Goal: Information Seeking & Learning: Check status

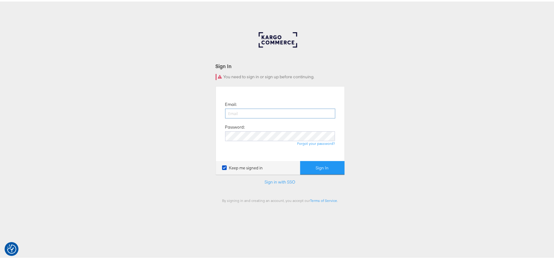
click at [254, 114] on input "email" at bounding box center [280, 112] width 110 height 10
type input "[PERSON_NAME][EMAIL_ADDRESS][DOMAIN_NAME]"
click at [300, 160] on button "Sign In" at bounding box center [322, 167] width 44 height 14
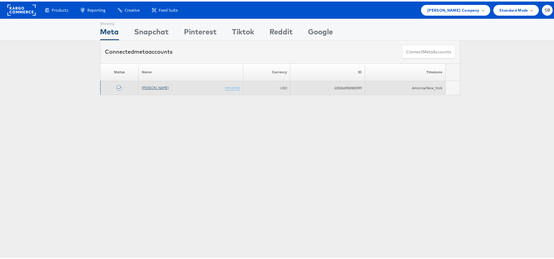
click at [149, 88] on link "Steve Madden" at bounding box center [155, 86] width 27 height 5
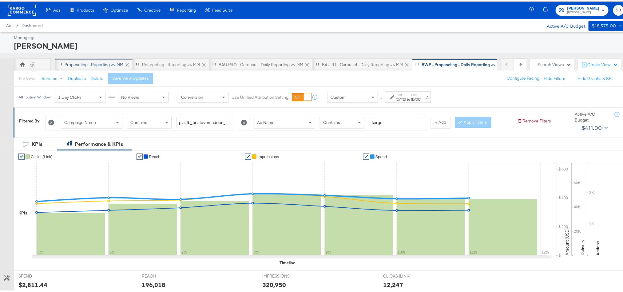
click at [93, 66] on div "Propescting - Reporting <> MM" at bounding box center [94, 63] width 59 height 6
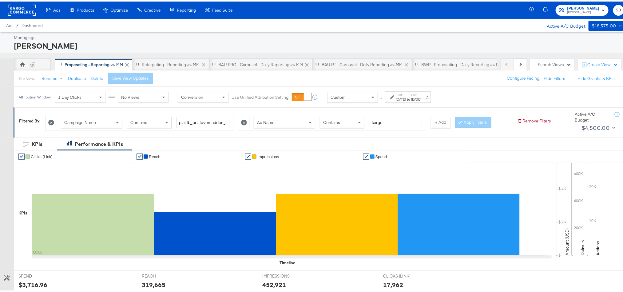
click at [406, 96] on div "Jul 16th 2025" at bounding box center [401, 97] width 10 height 5
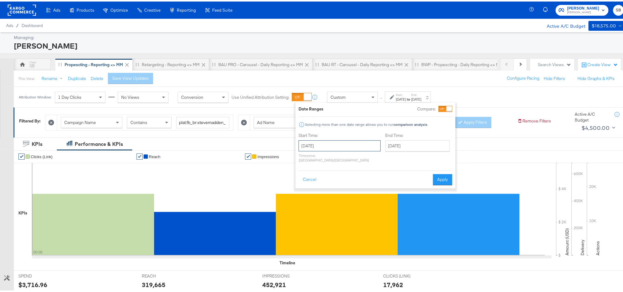
click at [344, 144] on input "July 16th 2025" at bounding box center [339, 144] width 82 height 11
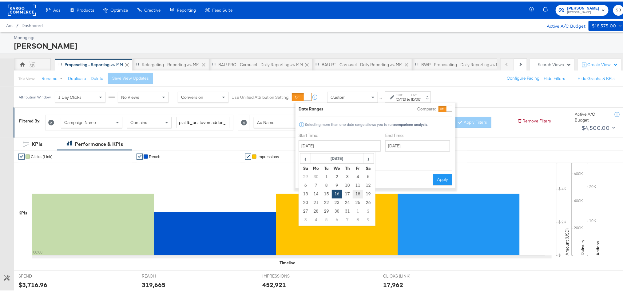
click at [357, 191] on td "18" at bounding box center [358, 192] width 10 height 9
type input "July 18th 2025"
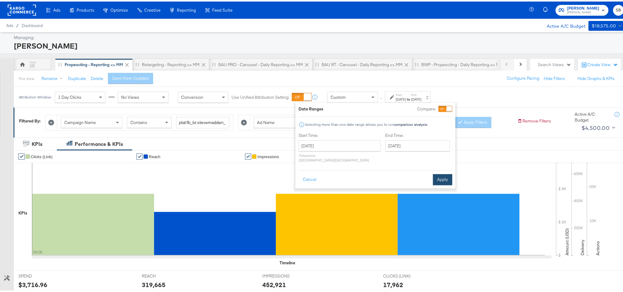
click at [437, 172] on button "Apply" at bounding box center [442, 177] width 19 height 11
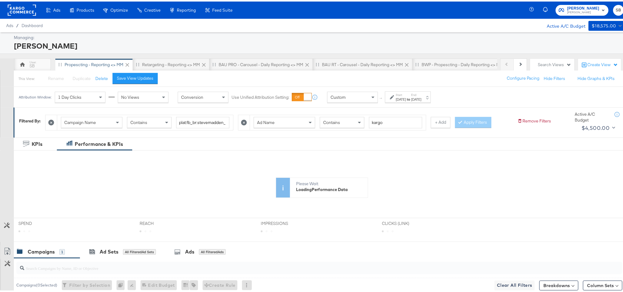
scroll to position [46, 0]
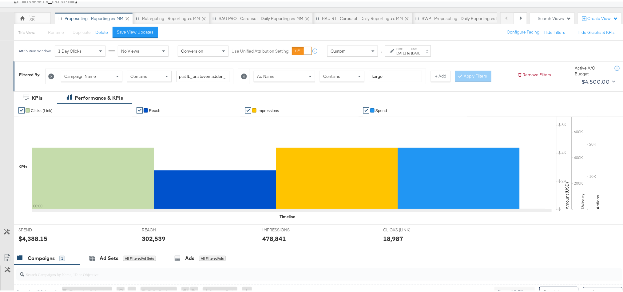
click at [30, 238] on div "$4,388.15" at bounding box center [32, 236] width 29 height 9
click at [30, 239] on div "$4,388.15" at bounding box center [32, 236] width 29 height 9
copy div "4,388.15"
click at [152, 240] on div "302,539" at bounding box center [154, 236] width 24 height 9
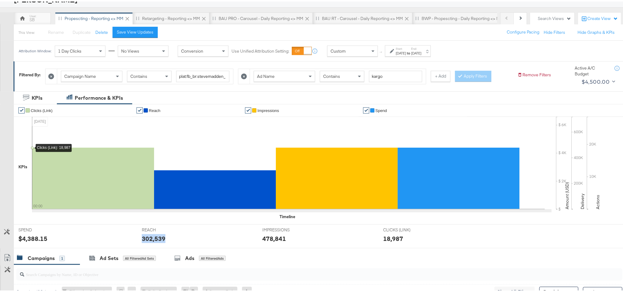
copy div "302,539"
click at [276, 239] on div "478,841" at bounding box center [274, 236] width 24 height 9
copy div "478,841"
click at [176, 15] on div "Retargeting - Reporting <> MM" at bounding box center [171, 17] width 58 height 6
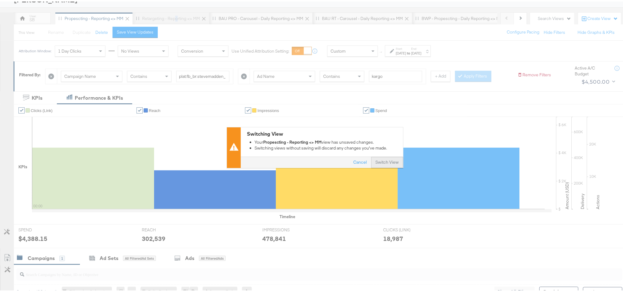
click at [373, 162] on button "Switch View" at bounding box center [387, 160] width 32 height 11
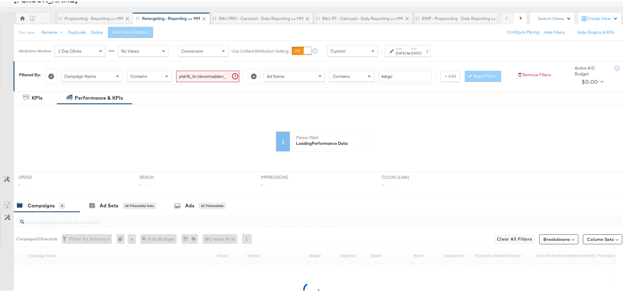
click at [421, 49] on label "End:" at bounding box center [416, 47] width 10 height 4
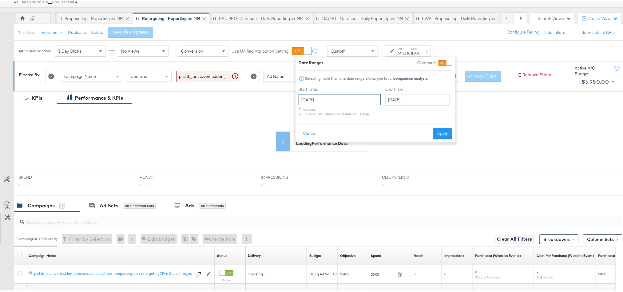
click at [344, 99] on input "July 16th 2025" at bounding box center [339, 98] width 82 height 11
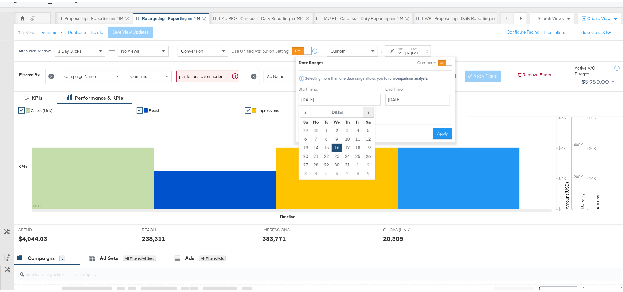
click at [367, 114] on span "›" at bounding box center [369, 110] width 10 height 9
click at [316, 153] on td "18" at bounding box center [316, 155] width 10 height 9
type input "August 18th 2025"
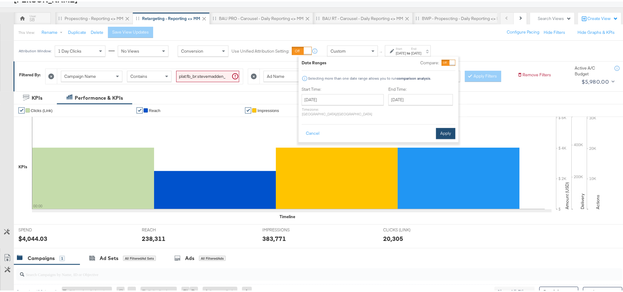
click at [438, 128] on button "Apply" at bounding box center [445, 131] width 19 height 11
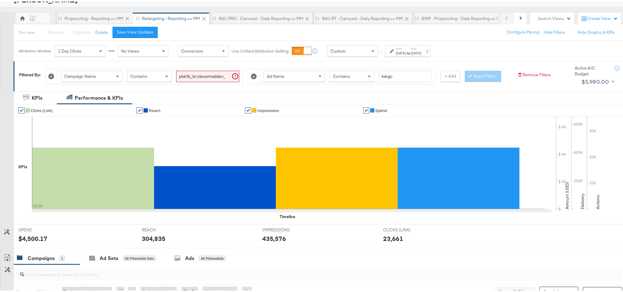
click at [37, 241] on div "$4,500.17" at bounding box center [32, 236] width 29 height 9
copy div "4,500.17"
click at [154, 241] on div "304,835" at bounding box center [154, 236] width 24 height 9
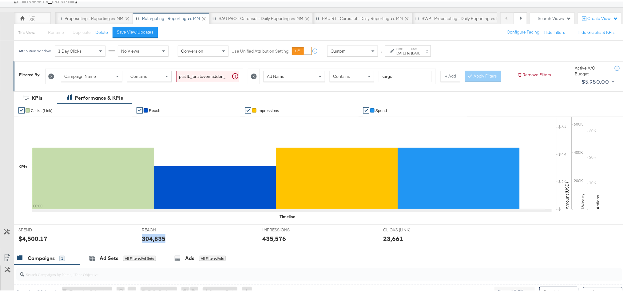
copy div "304,835"
click at [269, 241] on div "435,576" at bounding box center [274, 236] width 24 height 9
copy div "435,576"
click at [105, 15] on div "Propescting - Reporting <> MM" at bounding box center [94, 17] width 59 height 6
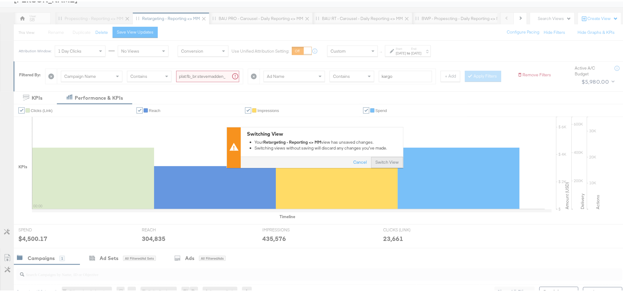
click at [387, 162] on button "Switch View" at bounding box center [387, 160] width 32 height 11
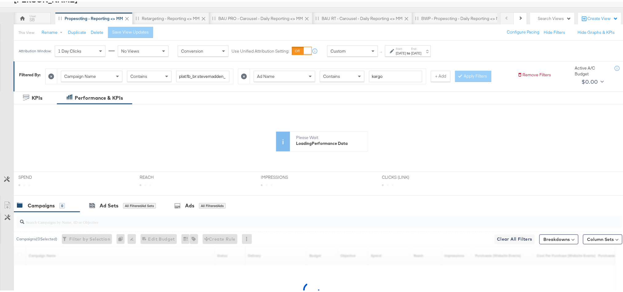
click at [411, 50] on strong "to" at bounding box center [408, 51] width 5 height 5
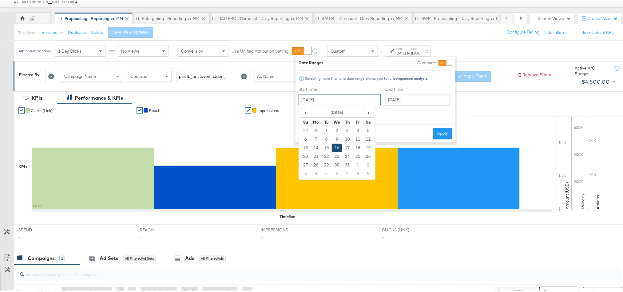
click at [332, 100] on input "July 16th 2025" at bounding box center [339, 98] width 82 height 11
click at [366, 112] on span "›" at bounding box center [369, 110] width 10 height 9
click at [314, 153] on td "18" at bounding box center [316, 155] width 10 height 9
type input "August 18th 2025"
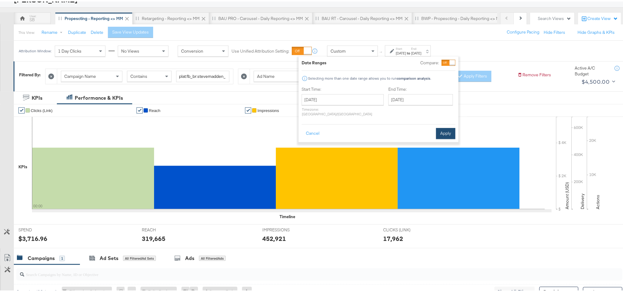
click at [450, 126] on button "Apply" at bounding box center [445, 131] width 19 height 11
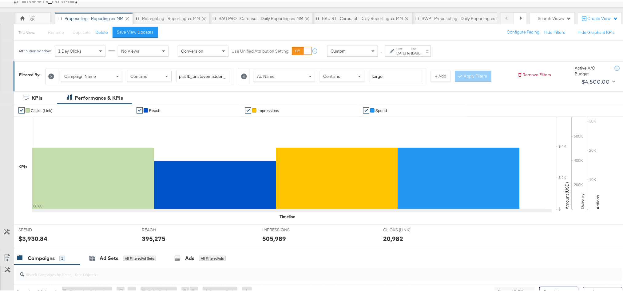
click at [28, 240] on div "$3,930.84" at bounding box center [32, 236] width 29 height 9
copy div "3,930.84"
click at [149, 241] on div "395,275" at bounding box center [154, 236] width 24 height 9
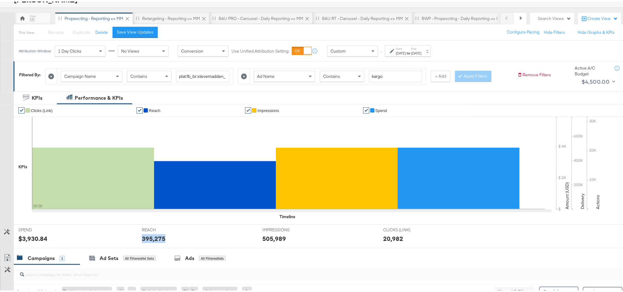
copy div "395,275"
click at [274, 238] on div "505,989" at bounding box center [274, 236] width 24 height 9
copy div "505,989"
click at [252, 14] on div "BAU PRO - Carousel - Daily Reporting <> MM" at bounding box center [261, 17] width 85 height 6
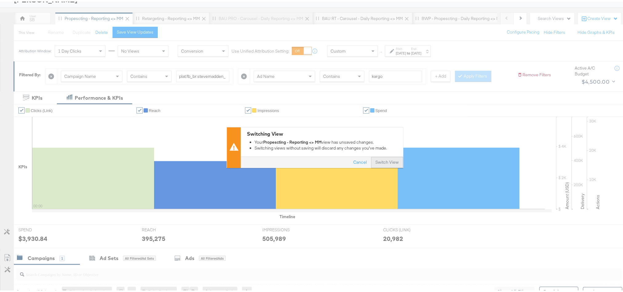
click at [378, 161] on button "Switch View" at bounding box center [387, 160] width 32 height 11
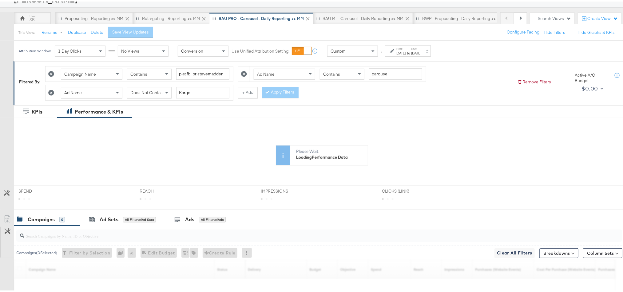
click at [406, 52] on div "Jun 5th 2025" at bounding box center [401, 51] width 10 height 5
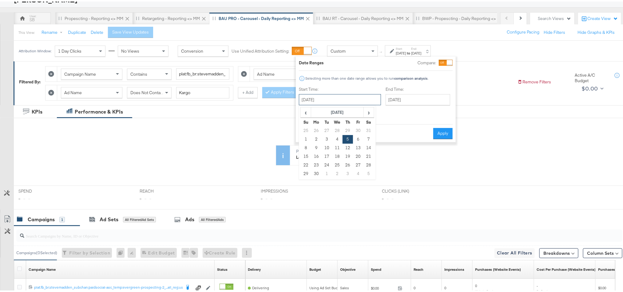
click at [349, 103] on input "June 5th 2025" at bounding box center [340, 98] width 82 height 11
click at [366, 109] on span "›" at bounding box center [369, 110] width 10 height 9
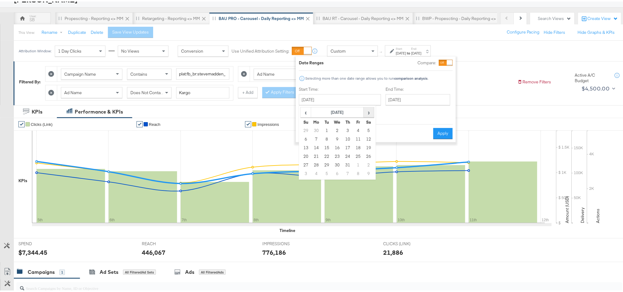
click at [367, 109] on span "›" at bounding box center [369, 110] width 10 height 9
click at [315, 155] on td "18" at bounding box center [316, 155] width 10 height 9
type input "August 18th 2025"
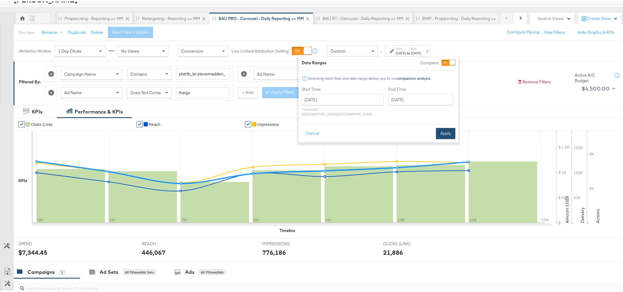
click at [442, 128] on button "Apply" at bounding box center [445, 131] width 19 height 11
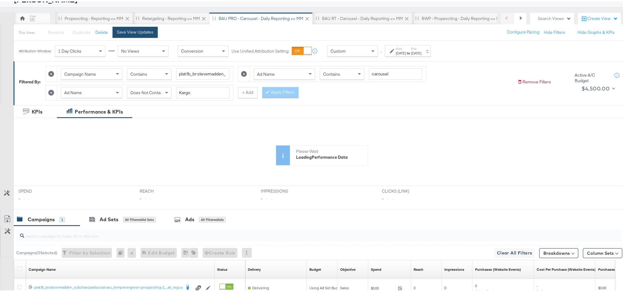
click at [126, 31] on div "Save View Updates" at bounding box center [135, 31] width 37 height 6
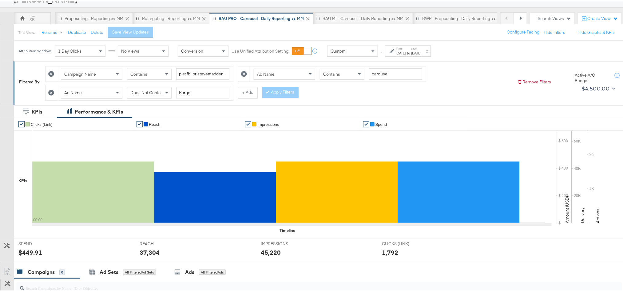
click at [28, 253] on div "$449.91" at bounding box center [30, 250] width 24 height 9
copy div "449.91"
click at [146, 255] on div "37,304" at bounding box center [150, 250] width 20 height 9
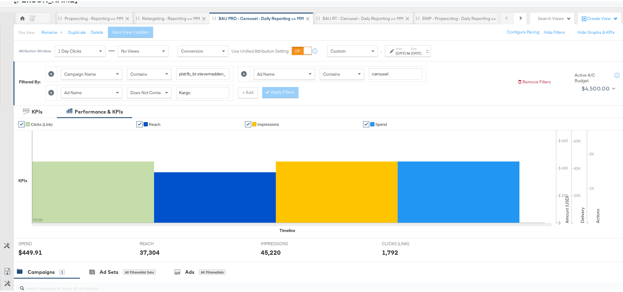
click at [266, 255] on div "45,220" at bounding box center [271, 250] width 20 height 9
click at [326, 18] on div "BAU RT - Carousel - Daily Reporting <> MM" at bounding box center [362, 17] width 81 height 6
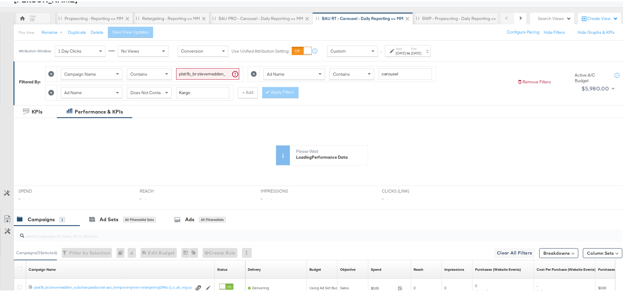
click at [406, 50] on div "Jun 28th 2025" at bounding box center [401, 51] width 10 height 5
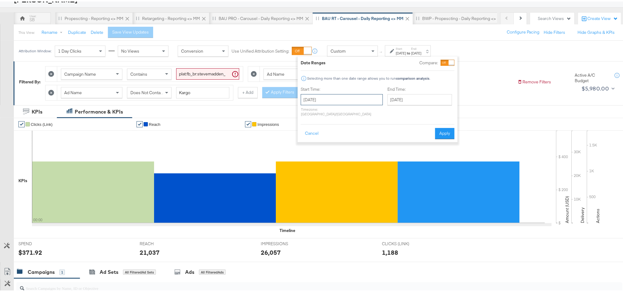
click at [353, 95] on input "June 28th 2025" at bounding box center [342, 98] width 82 height 11
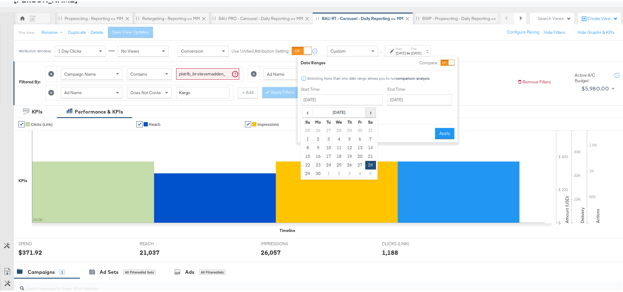
click at [368, 114] on span "›" at bounding box center [371, 110] width 10 height 9
click at [320, 155] on td "18" at bounding box center [318, 155] width 10 height 9
type input "August 18th 2025"
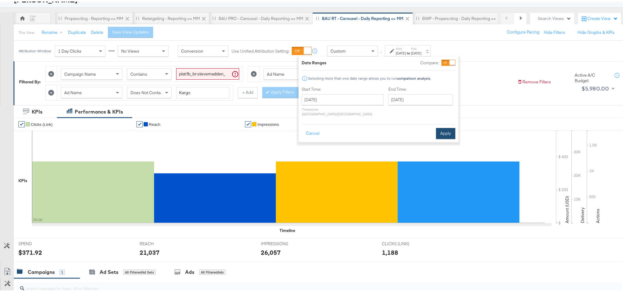
click at [436, 128] on button "Apply" at bounding box center [445, 131] width 19 height 11
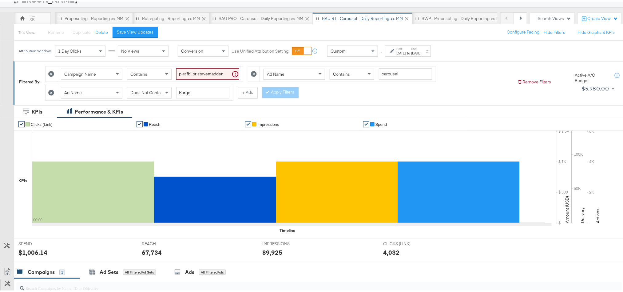
click at [32, 251] on div "$1,006.14" at bounding box center [32, 250] width 29 height 9
click at [149, 252] on div "67,734" at bounding box center [152, 250] width 20 height 9
click at [266, 251] on div "89,925" at bounding box center [272, 250] width 20 height 9
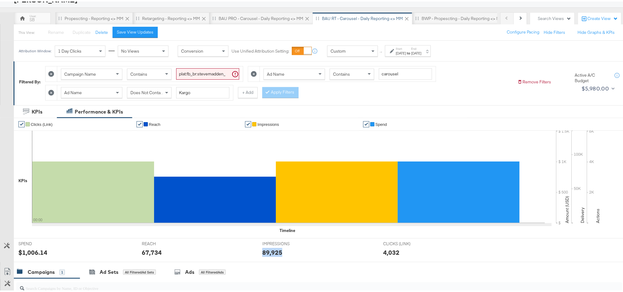
click at [266, 251] on div "89,925" at bounding box center [272, 250] width 20 height 9
